Goal: Entertainment & Leisure: Consume media (video, audio)

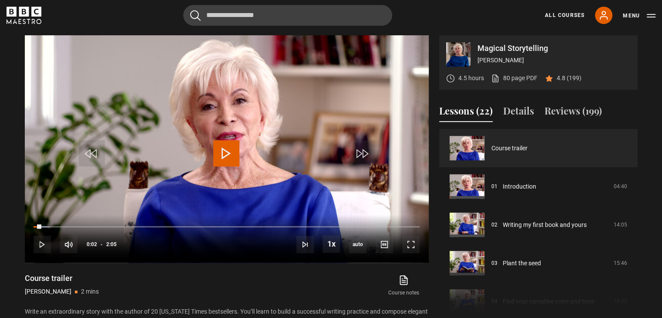
scroll to position [425, 0]
click at [228, 143] on span "Video Player" at bounding box center [226, 153] width 26 height 26
click at [411, 246] on span "Video Player" at bounding box center [410, 244] width 17 height 17
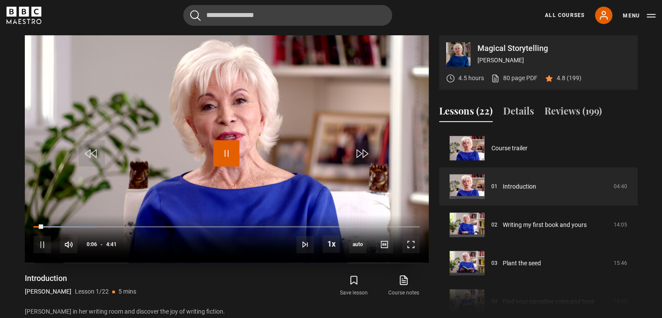
click at [222, 155] on span "Video Player" at bounding box center [226, 153] width 26 height 26
click at [526, 74] on link "80 page PDF (opens in new tab)" at bounding box center [514, 78] width 47 height 9
click at [235, 152] on span "Video Player" at bounding box center [226, 153] width 26 height 26
click at [228, 148] on span "Video Player" at bounding box center [226, 153] width 26 height 26
click at [227, 151] on span "Video Player" at bounding box center [226, 153] width 26 height 26
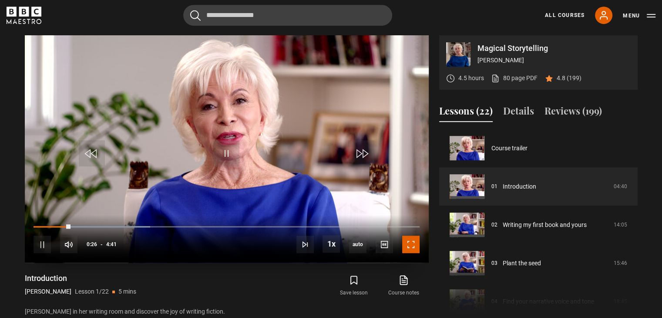
click at [416, 241] on span "Video Player" at bounding box center [410, 244] width 17 height 17
click at [226, 141] on span "Video Player" at bounding box center [226, 153] width 26 height 26
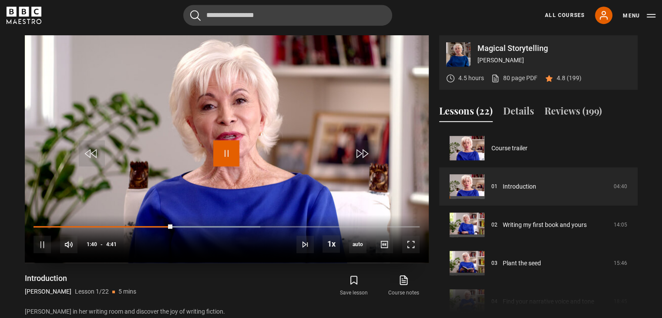
click at [226, 151] on span "Video Player" at bounding box center [226, 153] width 26 height 26
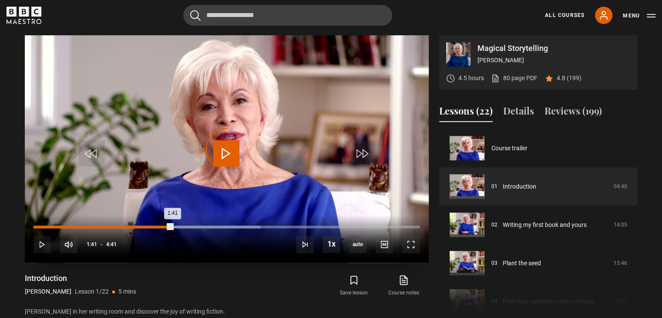
click at [159, 226] on div "Loaded : 58.72% 1:31 1:41" at bounding box center [227, 227] width 386 height 3
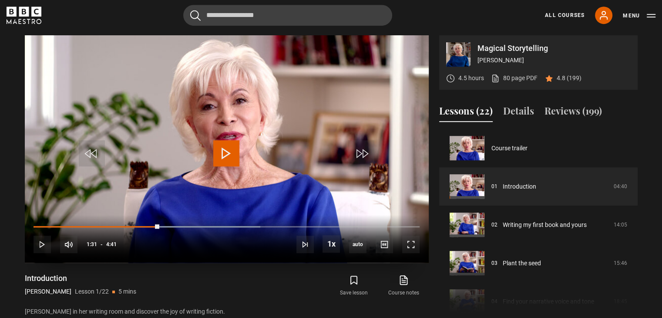
click at [230, 148] on span "Video Player" at bounding box center [226, 153] width 26 height 26
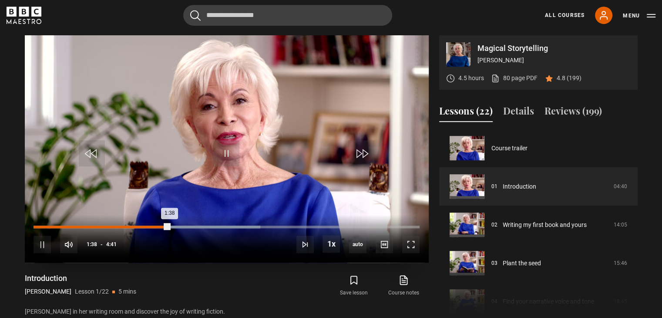
click at [153, 227] on div "Loaded : 58.72% 1:26 1:38" at bounding box center [227, 227] width 386 height 3
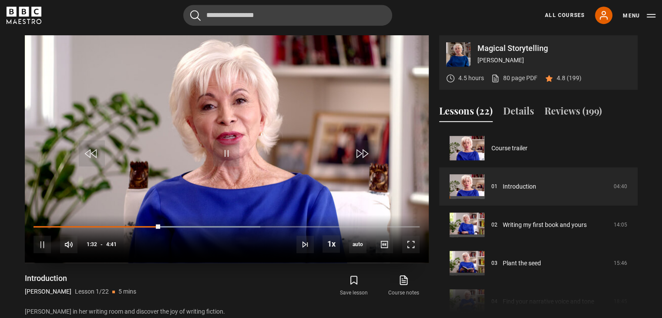
click at [146, 222] on div "10s Skip Back 10 seconds Pause 10s Skip Forward 10 seconds Loaded : 58.72% 1:23…" at bounding box center [227, 239] width 404 height 48
click at [139, 223] on div "10s Skip Back 10 seconds Pause 10s Skip Forward 10 seconds Loaded : 58.72% 1:23…" at bounding box center [227, 239] width 404 height 48
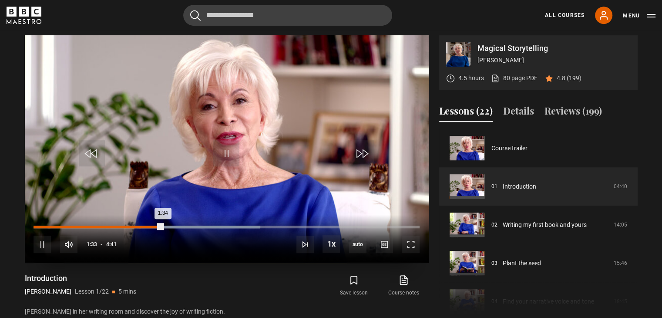
click at [139, 226] on div "Loaded : 58.72% 1:17 1:34" at bounding box center [227, 227] width 386 height 3
click at [150, 226] on div "Loaded : 58.72% 1:24 1:24" at bounding box center [227, 227] width 386 height 3
click at [131, 226] on div "1:26" at bounding box center [93, 227] width 119 height 3
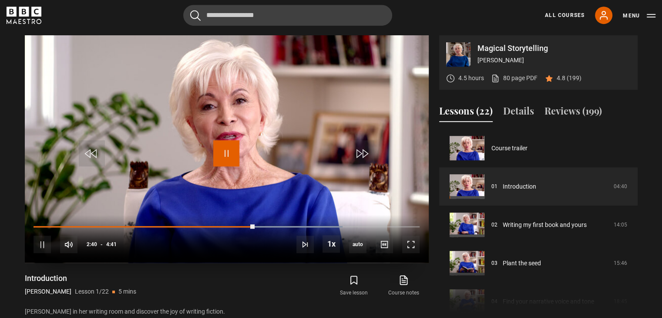
click at [229, 155] on span "Video Player" at bounding box center [226, 153] width 26 height 26
click at [226, 154] on span "Video Player" at bounding box center [226, 153] width 26 height 26
click at [411, 249] on span "Video Player" at bounding box center [410, 244] width 17 height 17
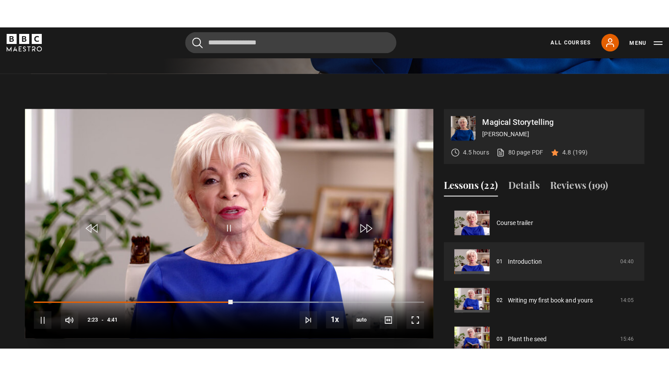
scroll to position [380, 0]
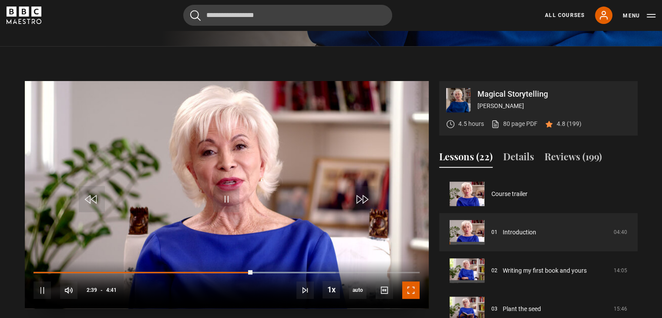
click at [412, 293] on span "Video Player" at bounding box center [410, 289] width 17 height 17
click at [226, 182] on video "Video Player" at bounding box center [227, 194] width 404 height 227
click at [411, 290] on span "Video Player" at bounding box center [410, 289] width 17 height 17
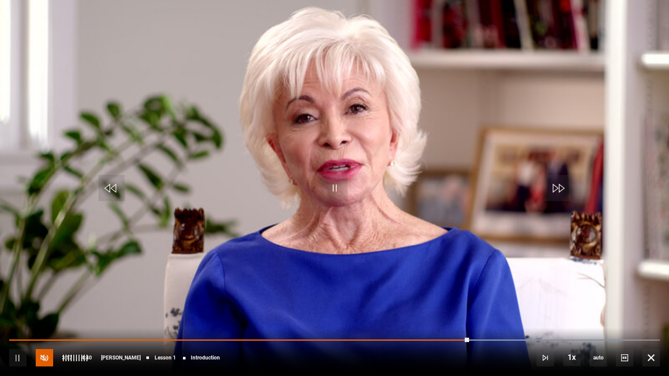
click at [49, 317] on span "Video Player" at bounding box center [44, 357] width 17 height 17
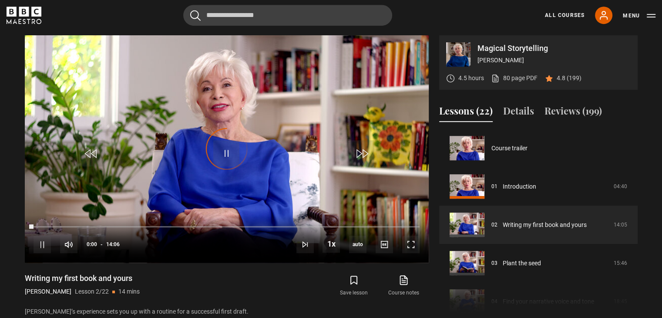
scroll to position [38, 0]
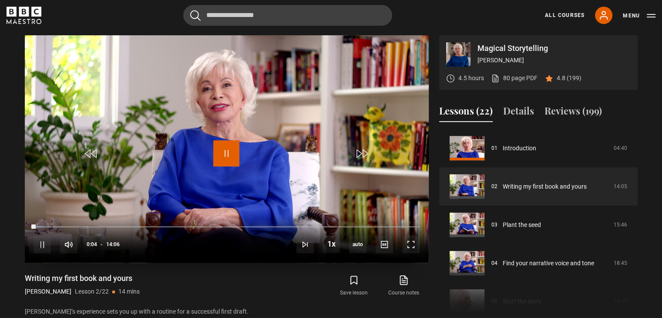
click at [229, 147] on span "Video Player" at bounding box center [226, 153] width 26 height 26
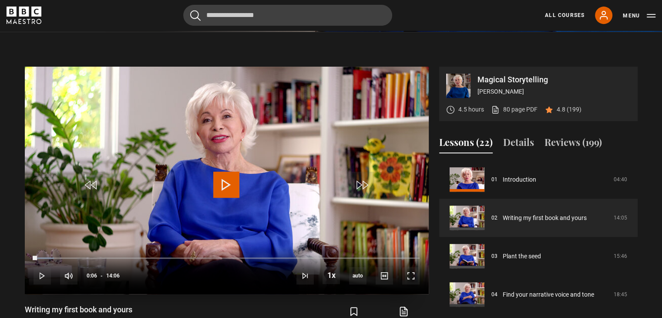
scroll to position [391, 0]
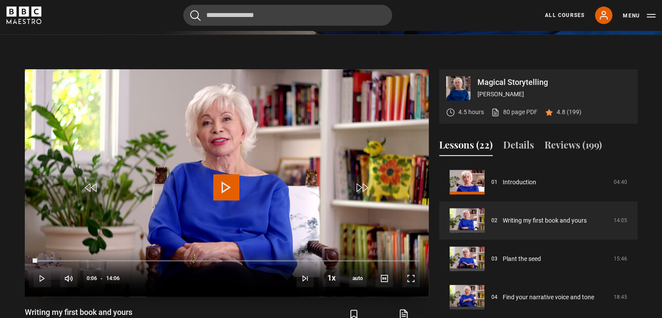
click at [211, 185] on video "Video Player" at bounding box center [227, 182] width 404 height 227
click at [336, 126] on video "Video Player" at bounding box center [227, 182] width 404 height 227
click at [411, 277] on span "Video Player" at bounding box center [410, 277] width 17 height 17
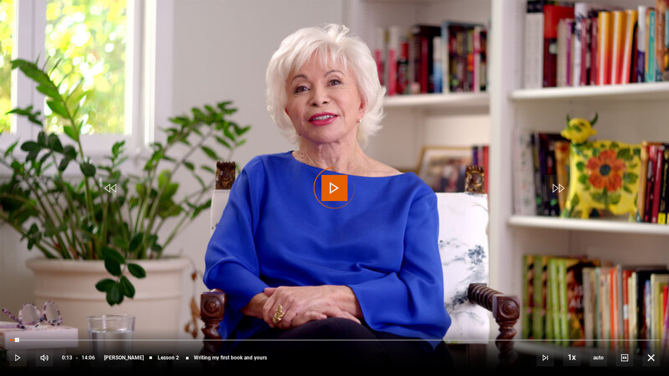
drag, startPoint x: 19, startPoint y: 341, endPoint x: 0, endPoint y: 333, distance: 20.7
click at [0, 317] on div "10s Skip Back 10 seconds Play 10s Skip Forward 10 seconds Loaded : 0.00% 00:05 …" at bounding box center [334, 352] width 669 height 48
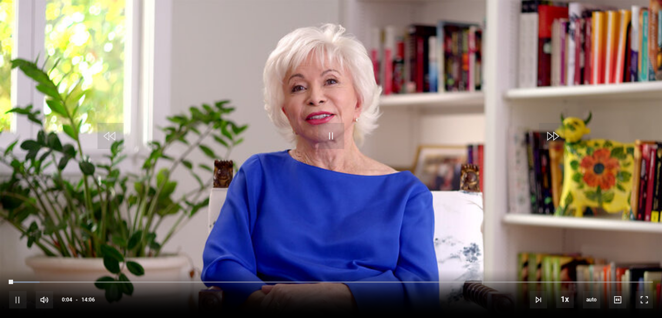
scroll to position [715, 0]
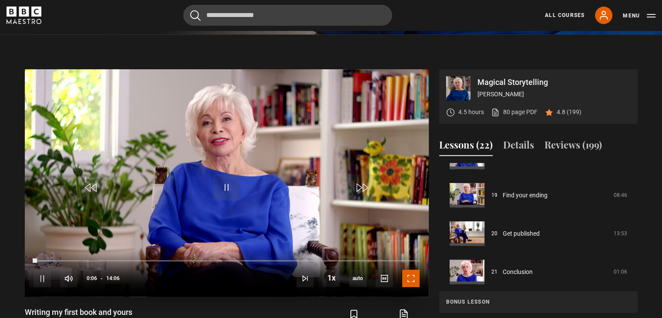
click at [416, 279] on span "Video Player" at bounding box center [410, 277] width 17 height 17
click at [226, 188] on span "Video Player" at bounding box center [226, 187] width 26 height 26
click at [409, 276] on span "Video Player" at bounding box center [410, 277] width 17 height 17
click at [218, 192] on span "Video Player" at bounding box center [226, 187] width 26 height 26
click at [414, 275] on span "Video Player" at bounding box center [410, 277] width 17 height 17
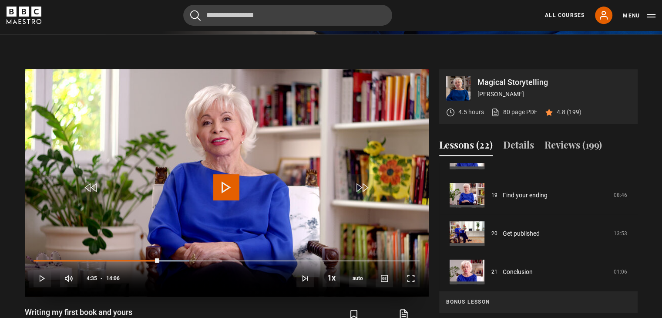
click at [259, 215] on video "Video Player" at bounding box center [227, 182] width 404 height 227
click at [412, 283] on span "Video Player" at bounding box center [410, 277] width 17 height 17
click at [257, 182] on video "Video Player" at bounding box center [227, 182] width 404 height 227
click at [230, 190] on span "Video Player" at bounding box center [226, 187] width 26 height 26
drag, startPoint x: 230, startPoint y: 190, endPoint x: 132, endPoint y: 178, distance: 98.2
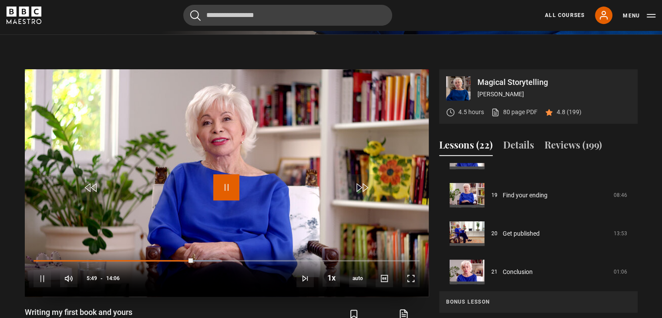
click at [132, 178] on video-js "Video Player is loading. Play Lesson Writing my first book and yours 10s Skip B…" at bounding box center [227, 182] width 404 height 227
click at [413, 275] on span "Video Player" at bounding box center [410, 277] width 17 height 17
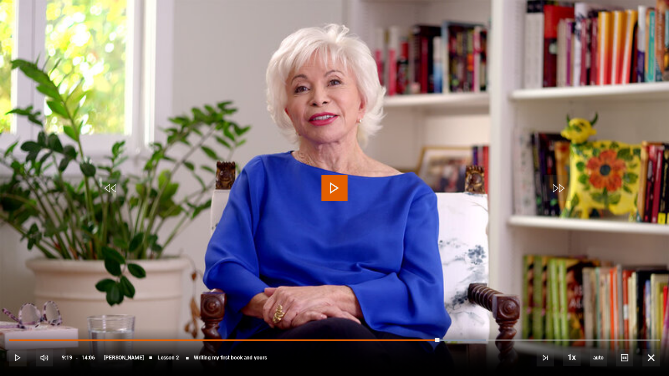
click at [342, 174] on video "Video Player" at bounding box center [334, 188] width 669 height 376
click at [343, 188] on span "Video Player" at bounding box center [334, 188] width 26 height 26
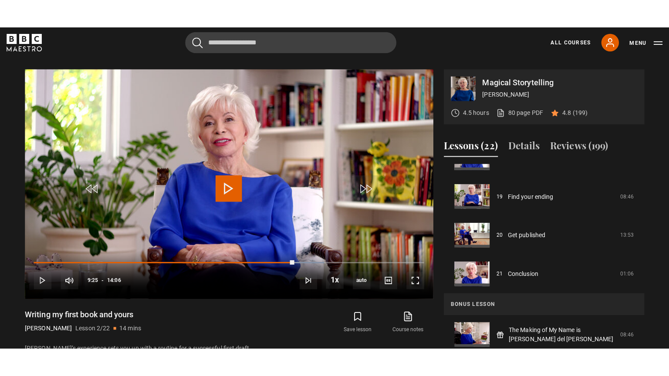
scroll to position [417, 0]
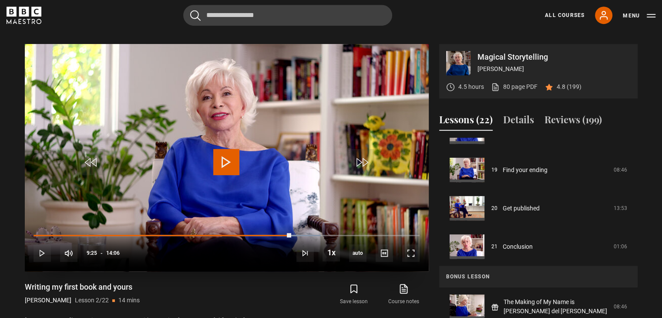
click at [228, 156] on span "Video Player" at bounding box center [226, 162] width 26 height 26
click at [229, 158] on span "Video Player" at bounding box center [226, 162] width 26 height 26
click at [414, 252] on span "Video Player" at bounding box center [410, 252] width 17 height 17
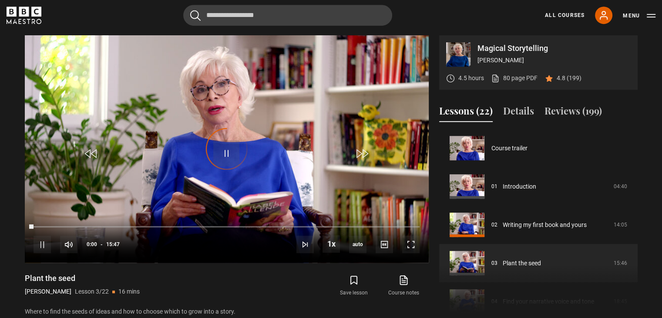
scroll to position [77, 0]
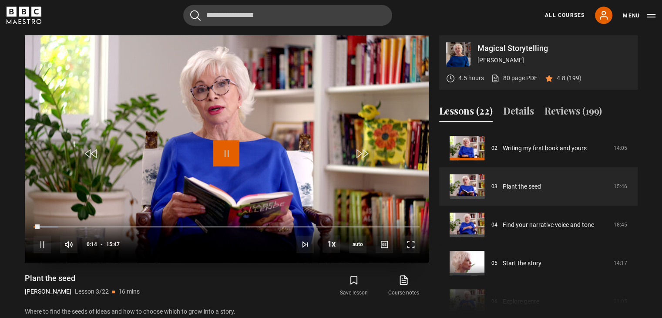
click at [226, 148] on span "Video Player" at bounding box center [226, 153] width 26 height 26
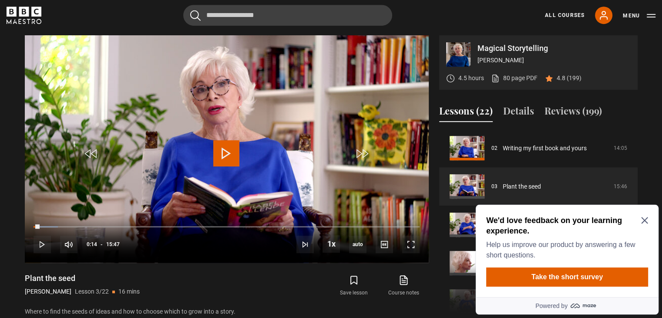
scroll to position [0, 0]
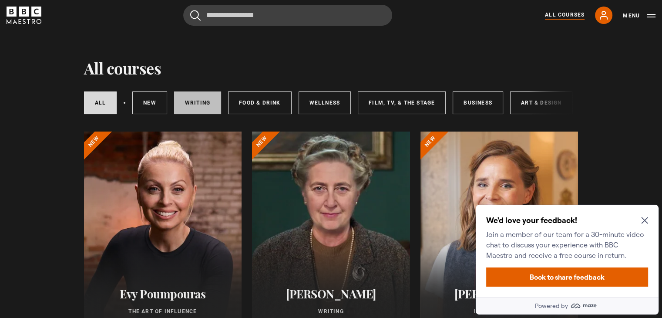
click at [183, 102] on link "Writing" at bounding box center [197, 102] width 47 height 23
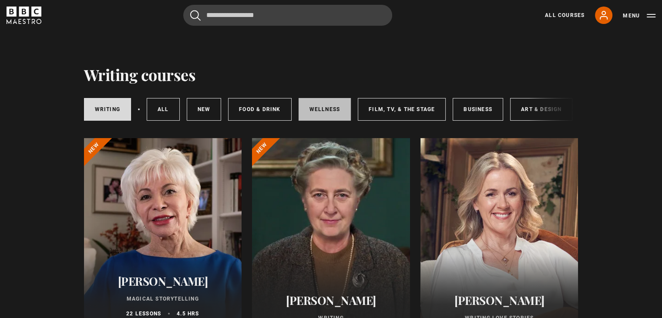
click at [319, 110] on link "Wellness" at bounding box center [325, 109] width 53 height 23
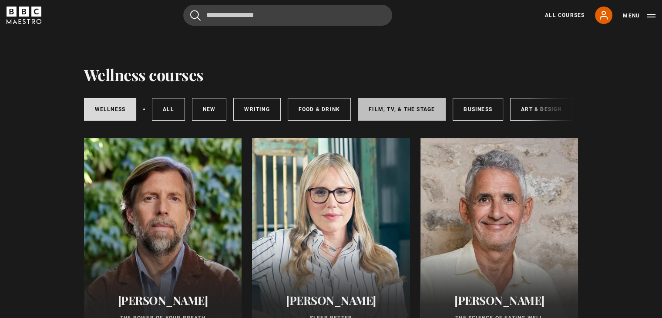
click at [408, 106] on link "Film, TV, & The Stage" at bounding box center [402, 109] width 88 height 23
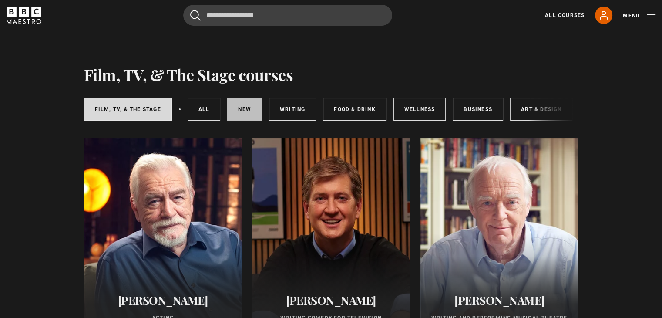
click at [236, 112] on link "New courses" at bounding box center [244, 109] width 35 height 23
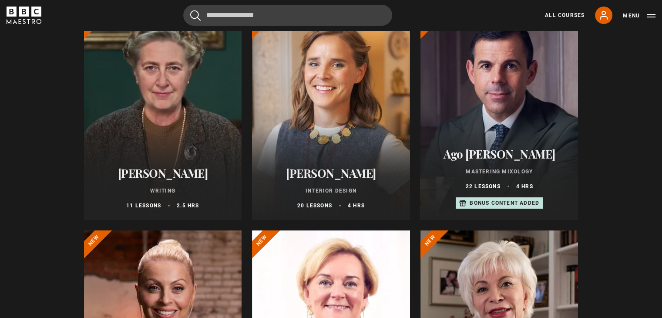
click at [162, 119] on div at bounding box center [163, 115] width 158 height 209
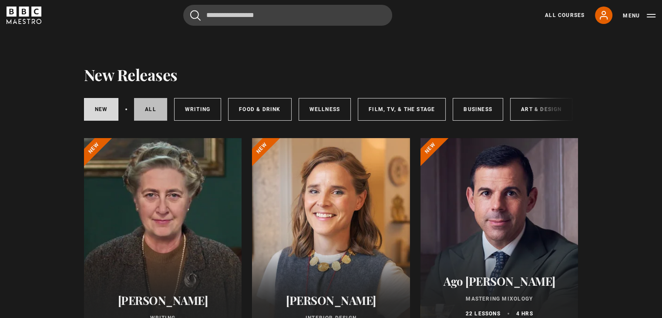
click at [152, 108] on link "All courses" at bounding box center [150, 109] width 33 height 23
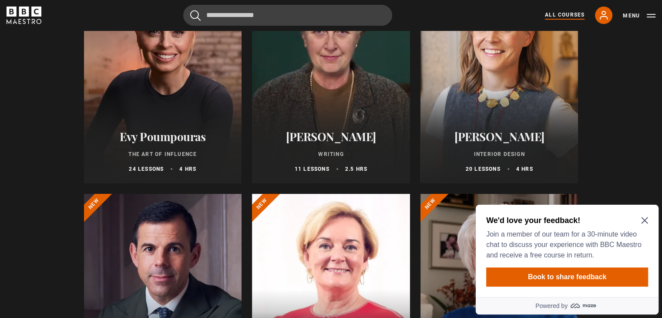
click at [643, 219] on icon "Close Maze Prompt" at bounding box center [644, 220] width 7 height 7
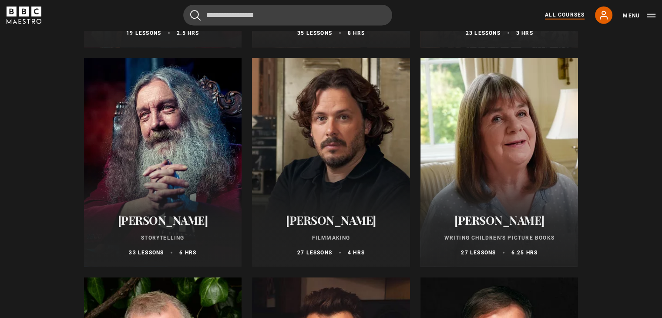
scroll to position [2274, 0]
click at [179, 198] on div at bounding box center [163, 162] width 158 height 209
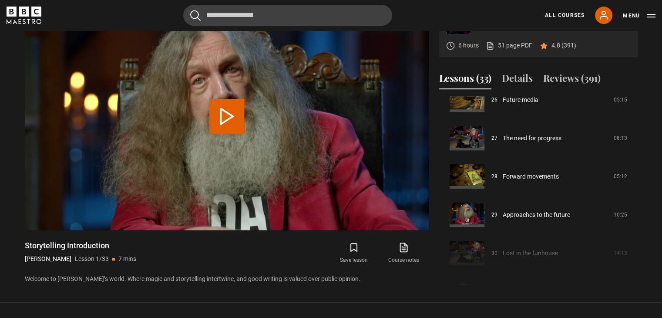
scroll to position [1115, 0]
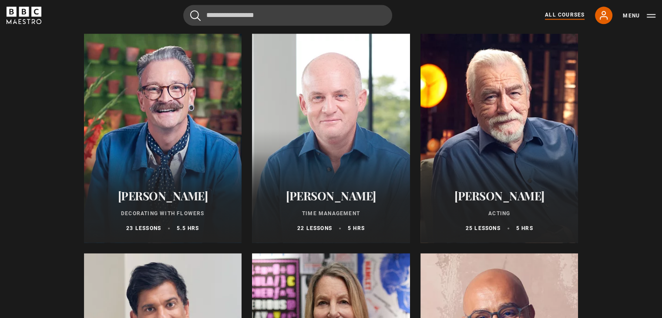
scroll to position [1405, 0]
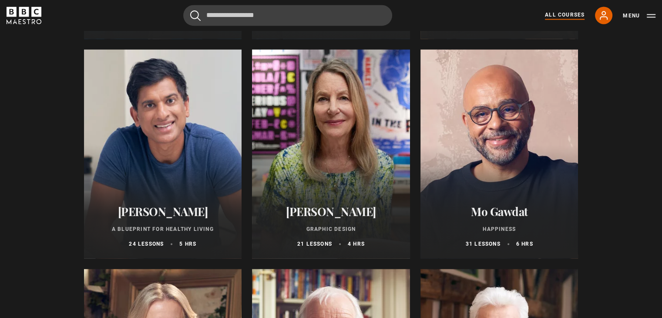
click at [157, 137] on div at bounding box center [163, 153] width 158 height 209
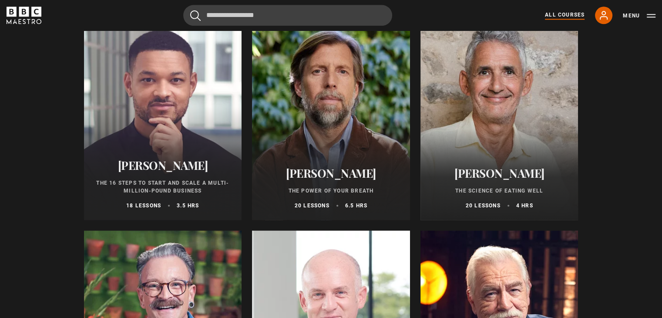
scroll to position [1004, 0]
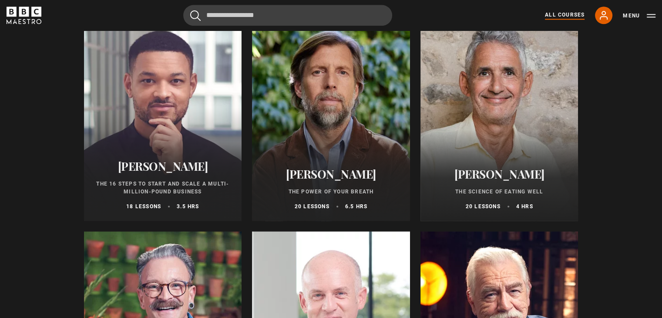
click at [479, 133] on div at bounding box center [500, 116] width 158 height 209
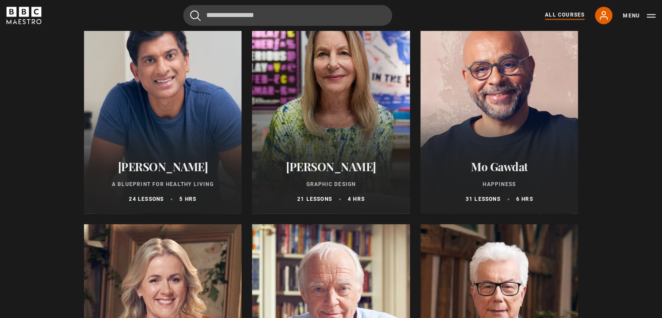
scroll to position [1448, 0]
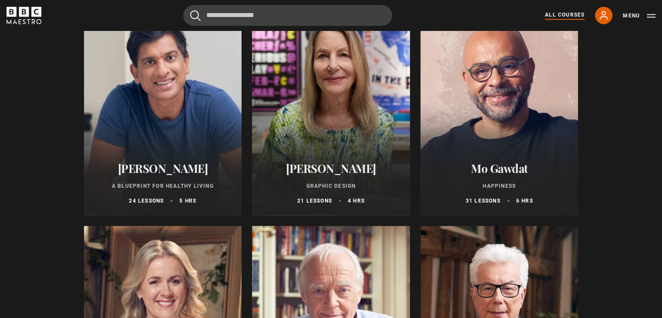
click at [481, 94] on div at bounding box center [500, 110] width 158 height 209
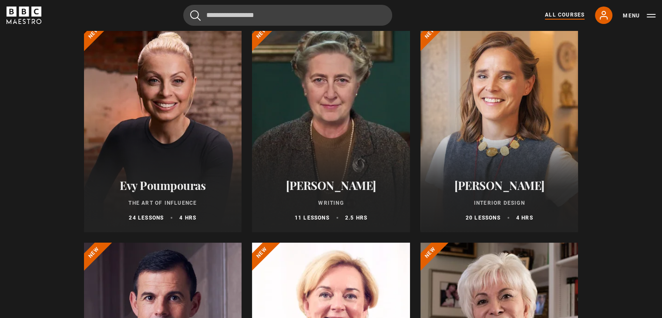
scroll to position [114, 0]
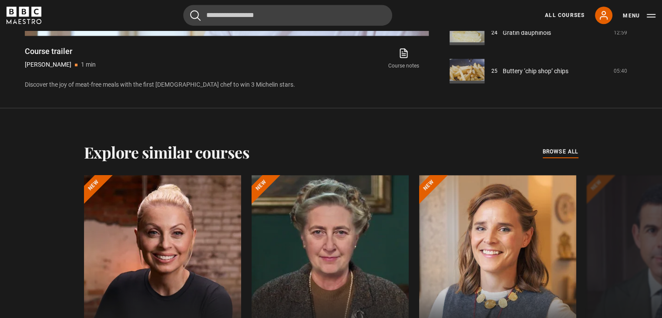
scroll to position [581, 0]
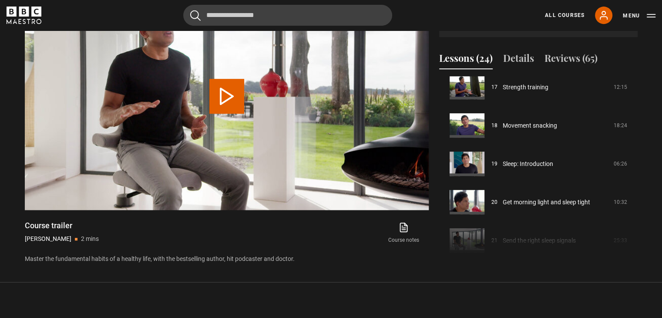
scroll to position [770, 0]
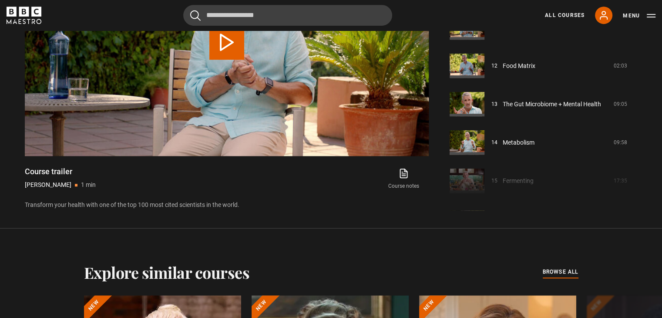
scroll to position [616, 0]
